Goal: Find specific page/section: Find specific page/section

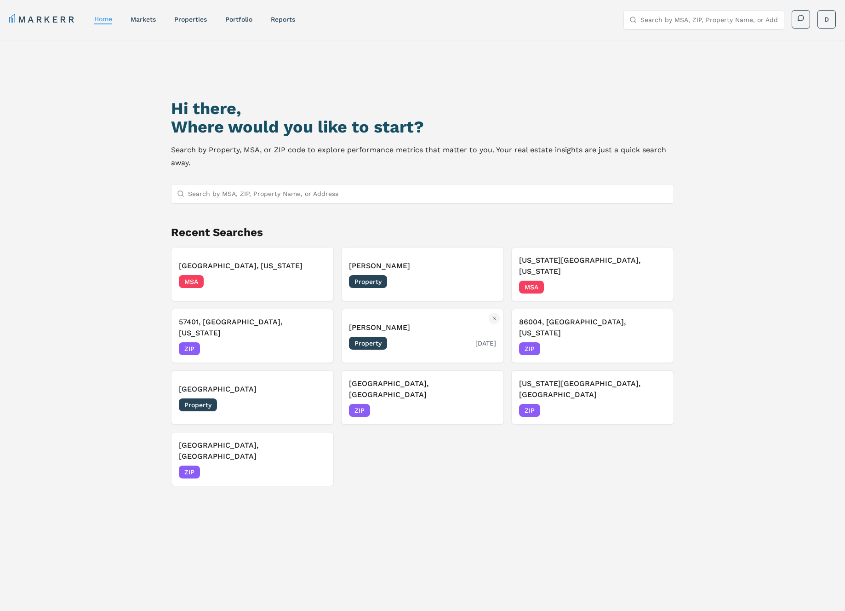
click at [432, 337] on div "Property [DATE]" at bounding box center [422, 343] width 147 height 13
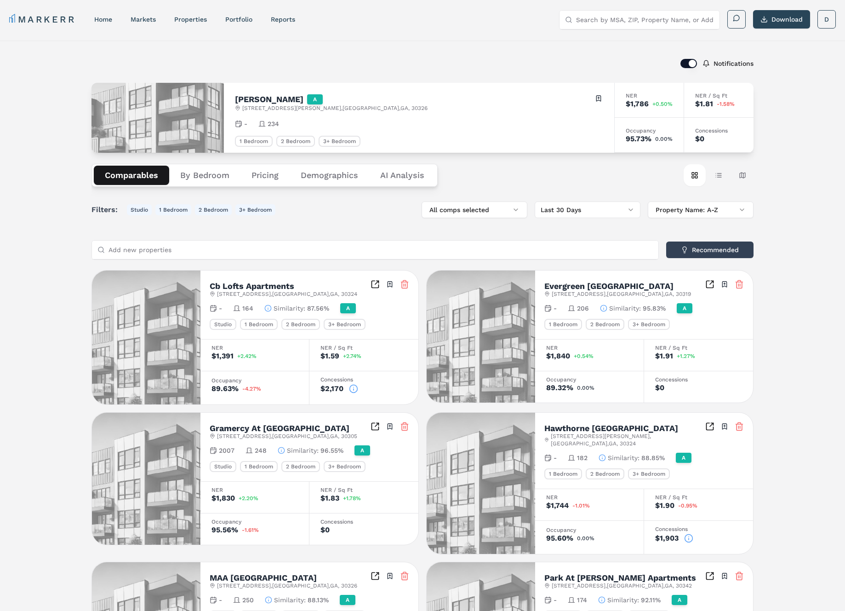
click at [221, 178] on button "By Bedroom" at bounding box center [204, 175] width 71 height 19
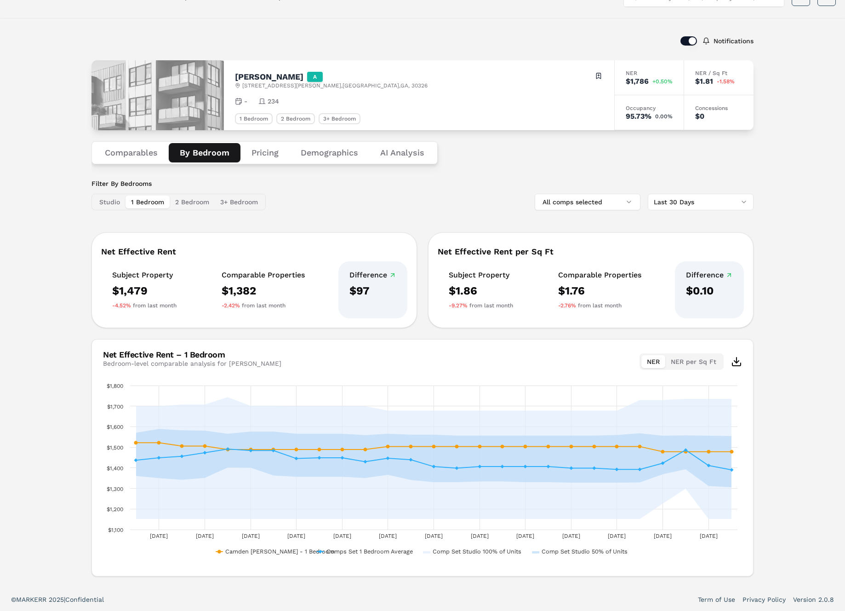
scroll to position [23, 0]
